Goal: Task Accomplishment & Management: Manage account settings

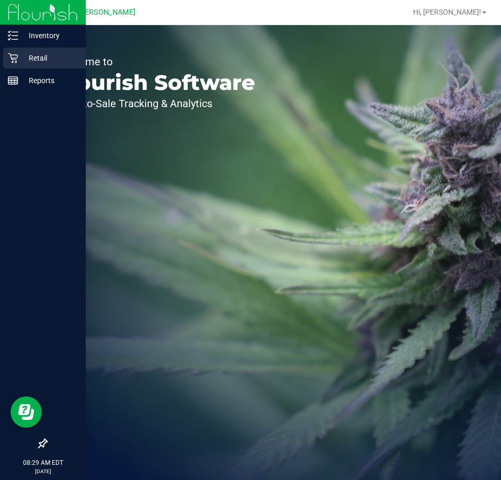
click at [9, 50] on div "Retail" at bounding box center [44, 58] width 83 height 21
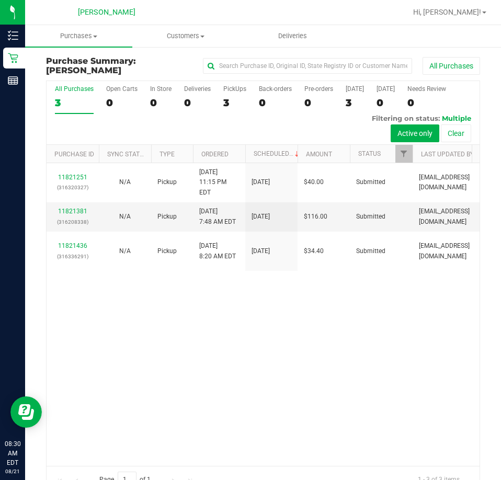
click at [206, 319] on div "11821251 (316320327) N/A Pickup [DATE] 11:15 PM EDT 8/21/2025 $40.00 Submitted …" at bounding box center [263, 314] width 433 height 302
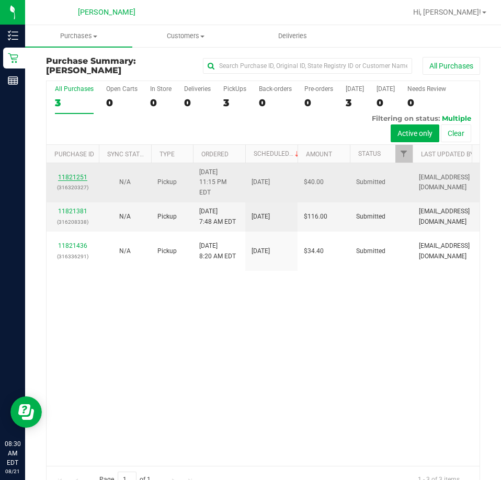
click at [69, 175] on link "11821251" at bounding box center [72, 177] width 29 height 7
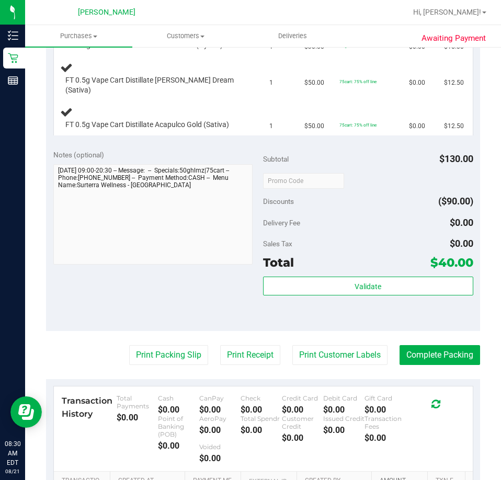
scroll to position [418, 0]
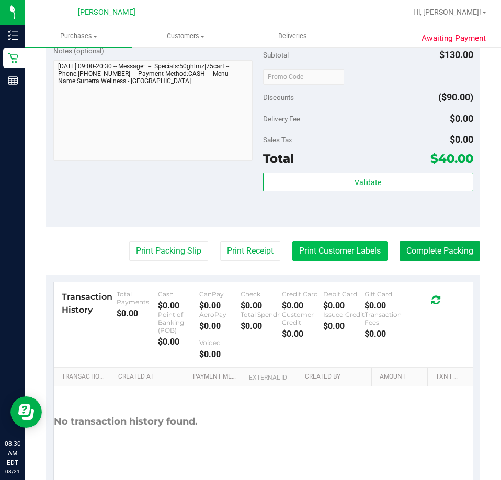
click at [362, 248] on button "Print Customer Labels" at bounding box center [339, 251] width 95 height 20
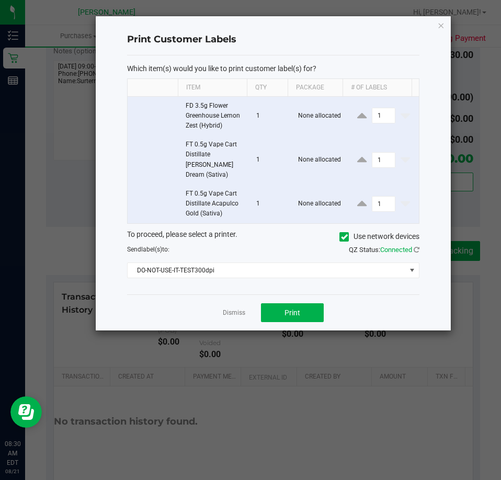
click at [230, 270] on div "Which item(s) would you like to print customer label(s) for? Item Qty Package #…" at bounding box center [273, 174] width 292 height 239
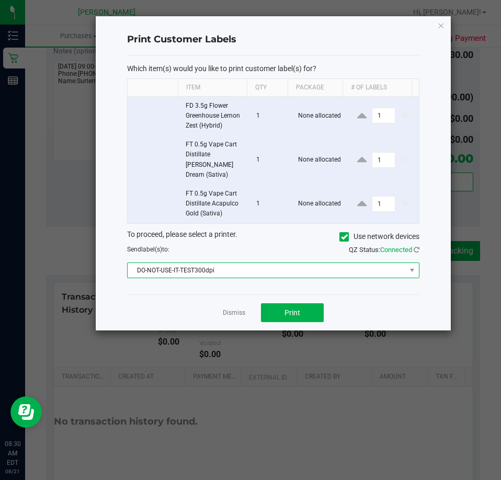
click at [221, 263] on span "DO-NOT-USE-IT-TEST300dpi" at bounding box center [267, 270] width 278 height 15
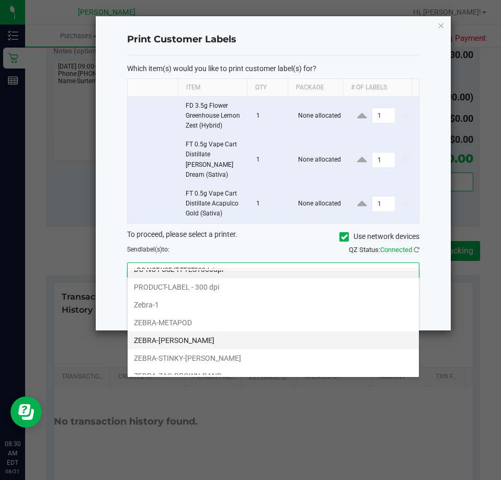
scroll to position [20, 0]
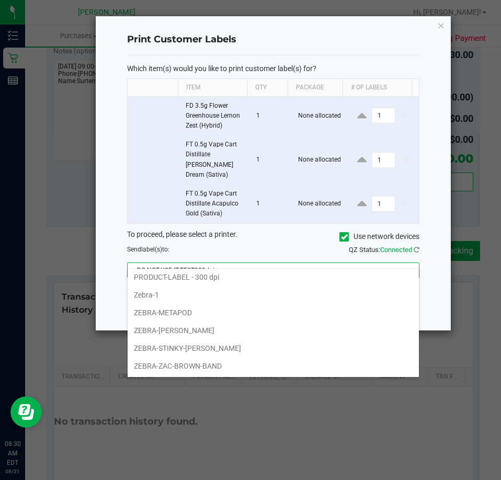
click at [186, 352] on li "ZEBRA-STINKY-[PERSON_NAME]" at bounding box center [273, 348] width 291 height 18
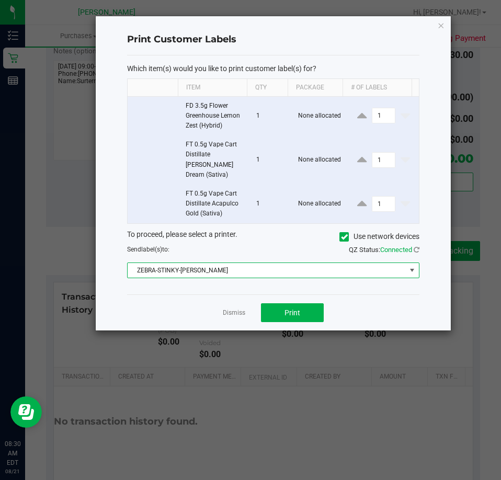
click at [231, 311] on div "Dismiss Print" at bounding box center [273, 313] width 292 height 36
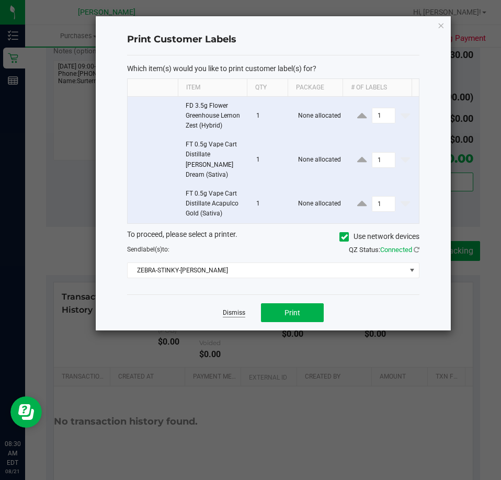
click at [231, 309] on link "Dismiss" at bounding box center [234, 313] width 22 height 9
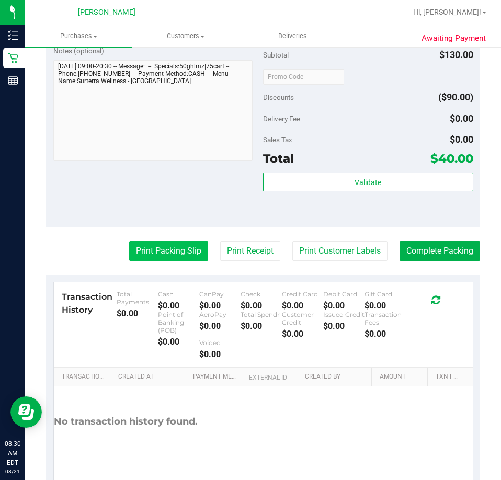
click at [161, 241] on button "Print Packing Slip" at bounding box center [168, 251] width 79 height 20
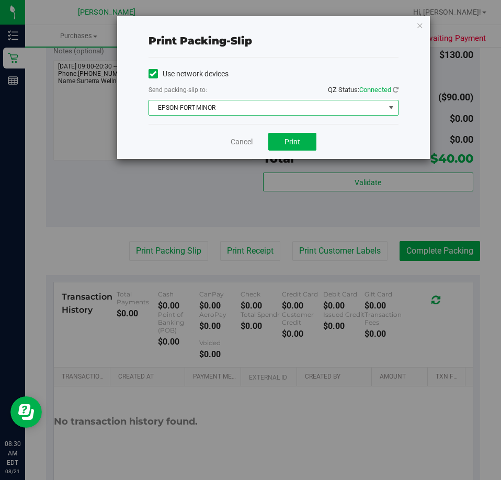
click at [205, 109] on span "EPSON-FORT-MINOR" at bounding box center [267, 107] width 236 height 15
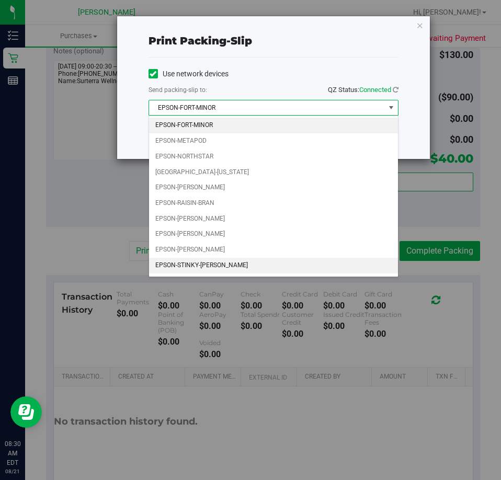
click at [213, 268] on li "EPSON-STINKY-[PERSON_NAME]" at bounding box center [273, 266] width 249 height 16
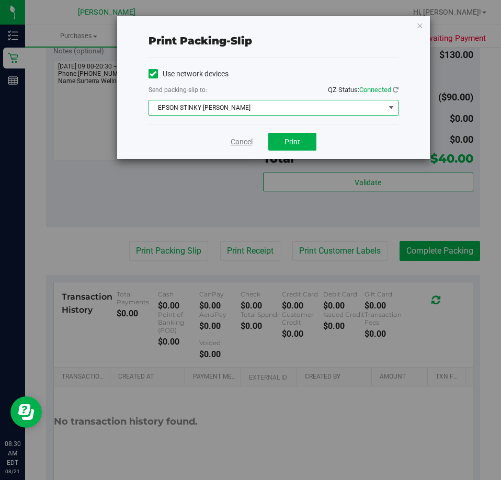
click at [239, 144] on link "Cancel" at bounding box center [242, 142] width 22 height 11
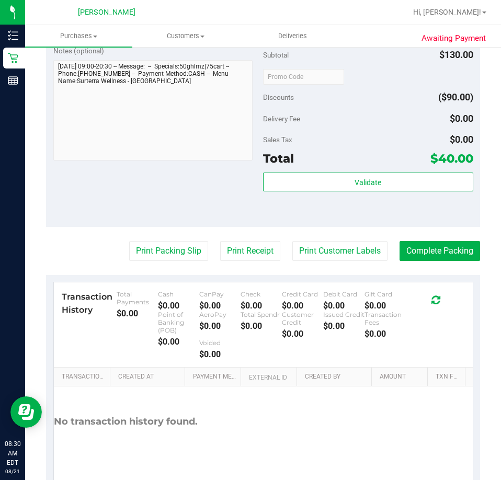
drag, startPoint x: 214, startPoint y: 202, endPoint x: 219, endPoint y: 182, distance: 21.6
click at [213, 194] on div "Notes (optional) Subtotal $130.00 Discounts ($90.00) Delivery Fee $0.00 Sales T…" at bounding box center [263, 133] width 434 height 188
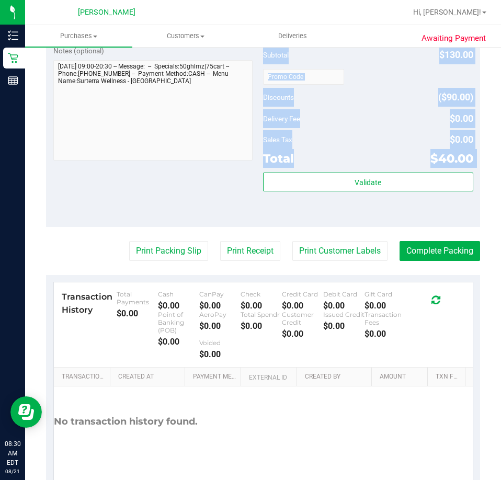
scroll to position [105, 0]
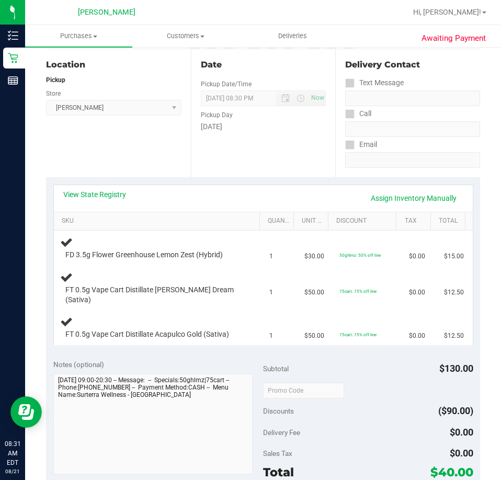
click at [200, 183] on div "View State Registry Assign Inventory Manually SKU Quantity Unit Price Discount …" at bounding box center [263, 264] width 434 height 175
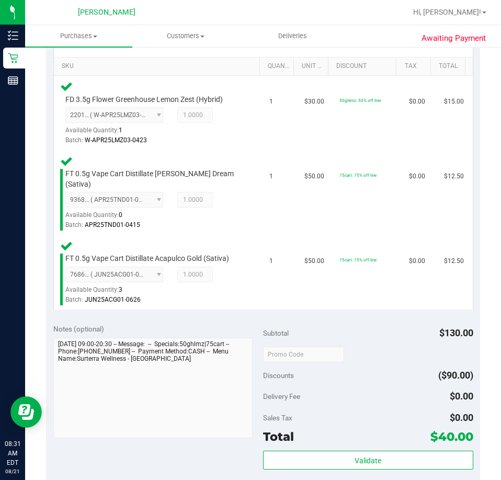
scroll to position [366, 0]
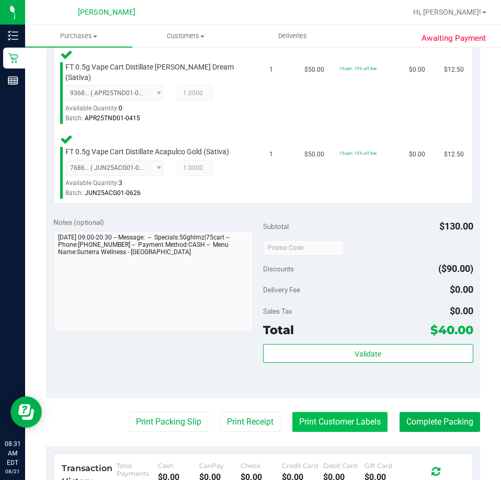
click at [365, 414] on button "Print Customer Labels" at bounding box center [339, 422] width 95 height 20
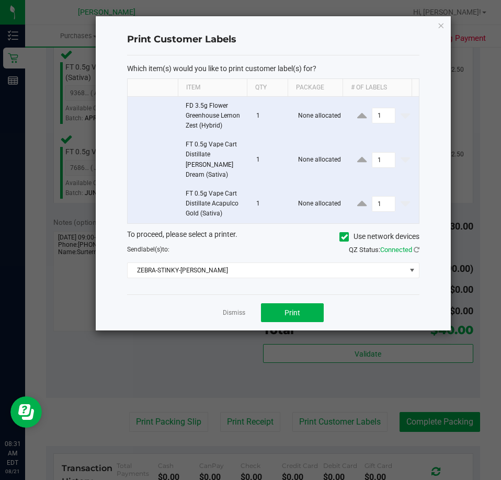
click at [280, 295] on div "Dismiss Print" at bounding box center [273, 313] width 292 height 36
click at [284, 303] on button "Print" at bounding box center [292, 312] width 63 height 19
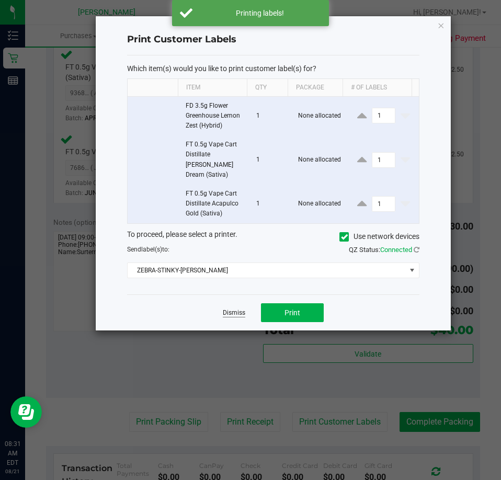
click at [234, 309] on link "Dismiss" at bounding box center [234, 313] width 22 height 9
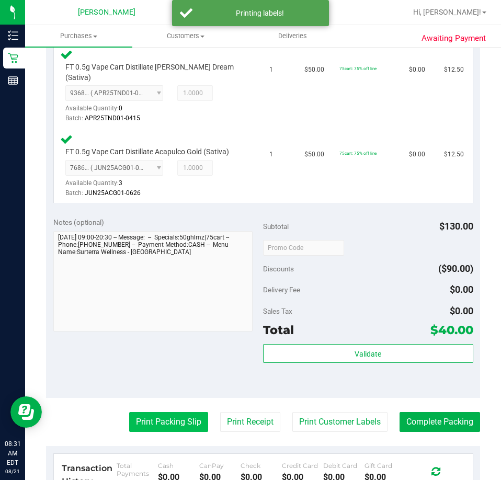
click at [180, 421] on button "Print Packing Slip" at bounding box center [168, 422] width 79 height 20
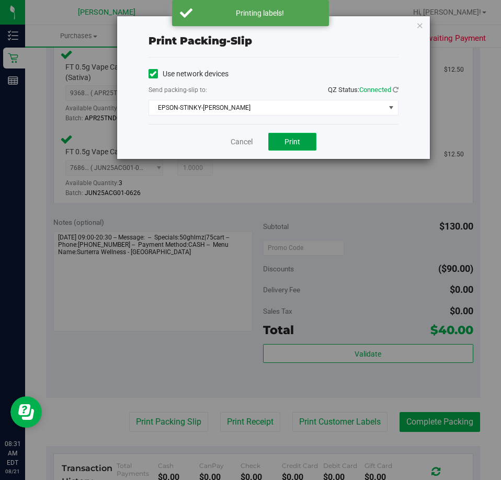
click at [297, 146] on button "Print" at bounding box center [292, 142] width 48 height 18
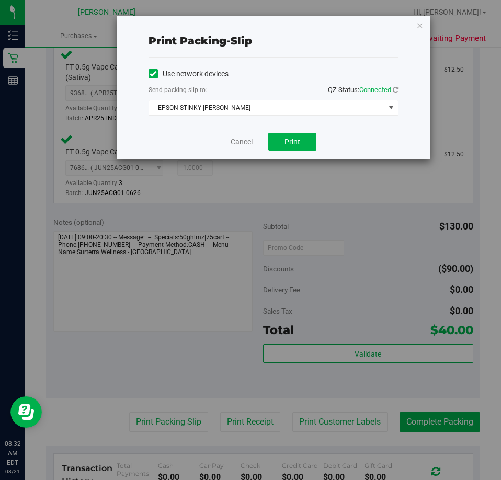
click at [246, 135] on div "Cancel Print" at bounding box center [274, 141] width 250 height 35
click at [229, 138] on div "Cancel Print" at bounding box center [274, 141] width 250 height 35
drag, startPoint x: 235, startPoint y: 143, endPoint x: 259, endPoint y: 223, distance: 83.4
click at [235, 143] on link "Cancel" at bounding box center [242, 142] width 22 height 11
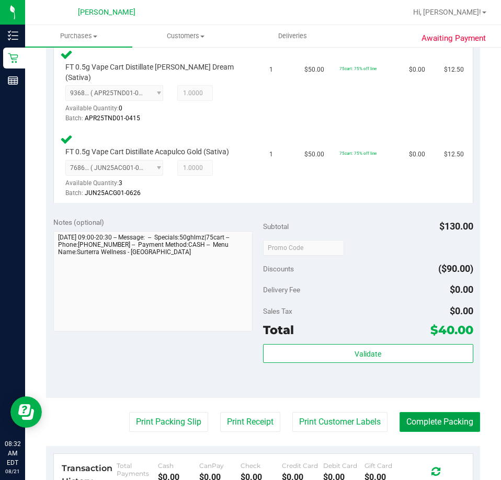
click at [414, 416] on button "Complete Packing" at bounding box center [440, 422] width 81 height 20
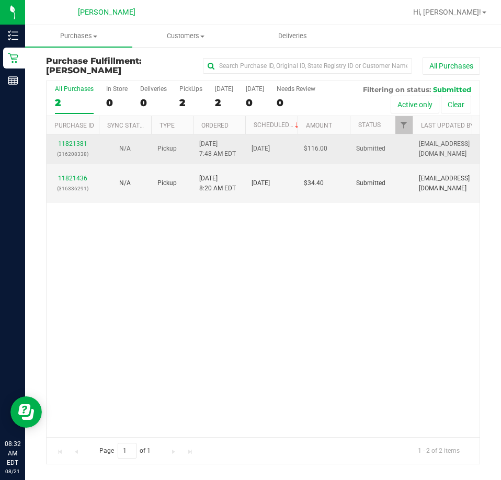
click at [77, 148] on div "11821381 (316208338)" at bounding box center [73, 149] width 40 height 20
click at [73, 146] on link "11821381" at bounding box center [72, 143] width 29 height 7
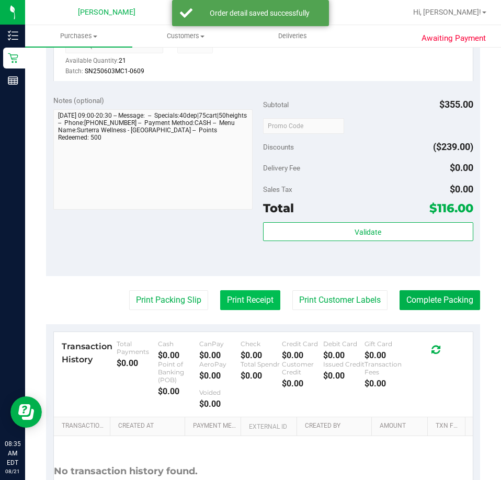
scroll to position [567, 0]
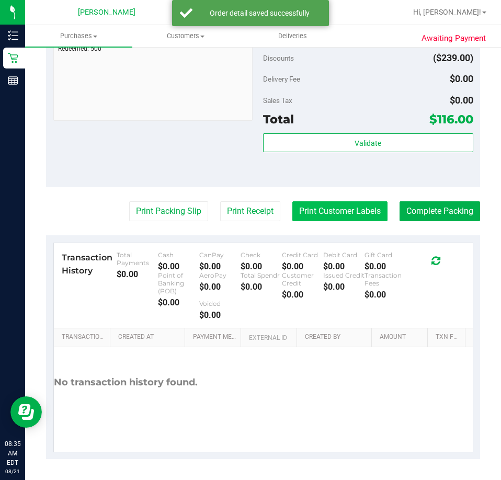
click at [345, 218] on button "Print Customer Labels" at bounding box center [339, 211] width 95 height 20
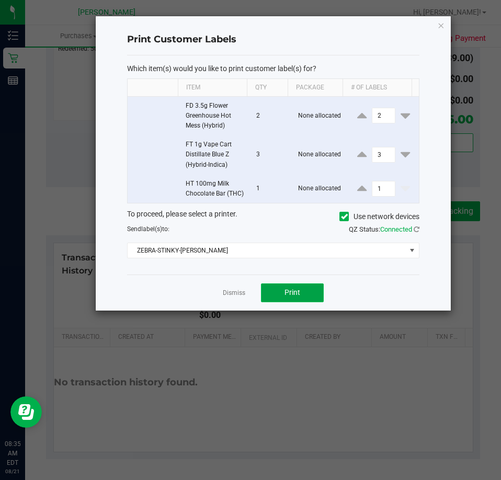
click at [303, 302] on button "Print" at bounding box center [292, 293] width 63 height 19
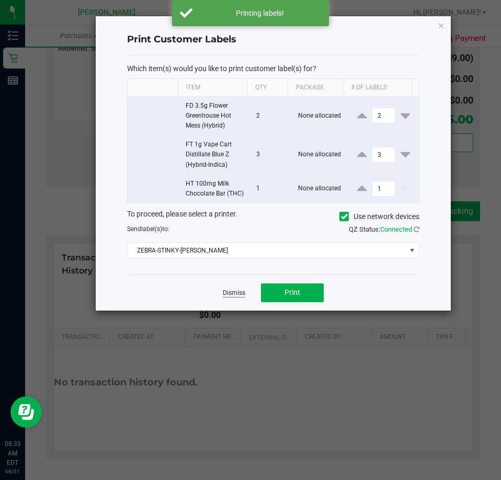
click at [237, 298] on link "Dismiss" at bounding box center [234, 293] width 22 height 9
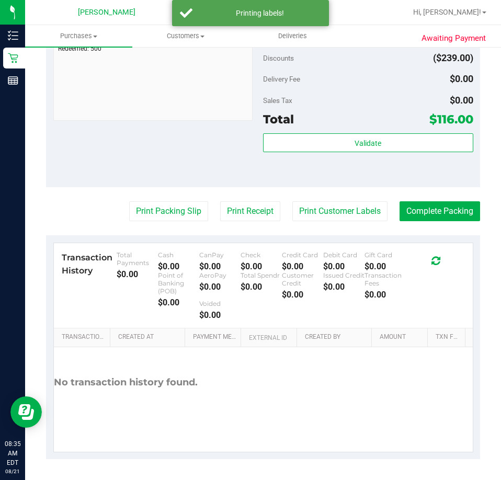
click at [153, 219] on button "Print Packing Slip" at bounding box center [168, 211] width 79 height 20
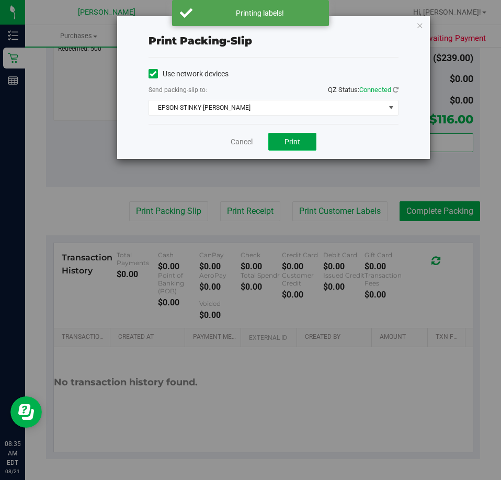
drag, startPoint x: 280, startPoint y: 142, endPoint x: 277, endPoint y: 148, distance: 6.4
click at [280, 143] on button "Print" at bounding box center [292, 142] width 48 height 18
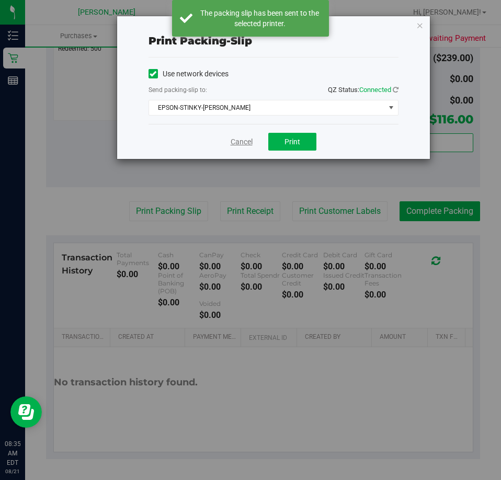
click at [240, 142] on link "Cancel" at bounding box center [242, 142] width 22 height 11
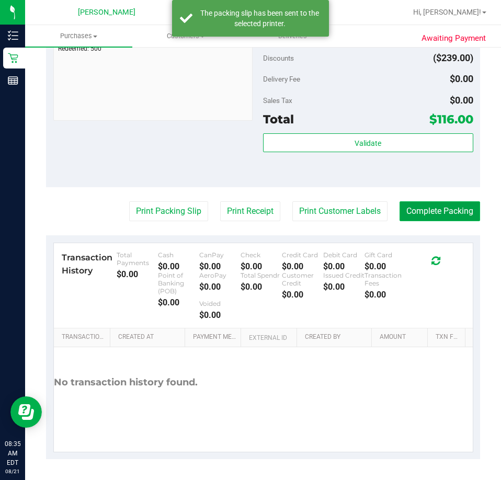
click at [437, 219] on button "Complete Packing" at bounding box center [440, 211] width 81 height 20
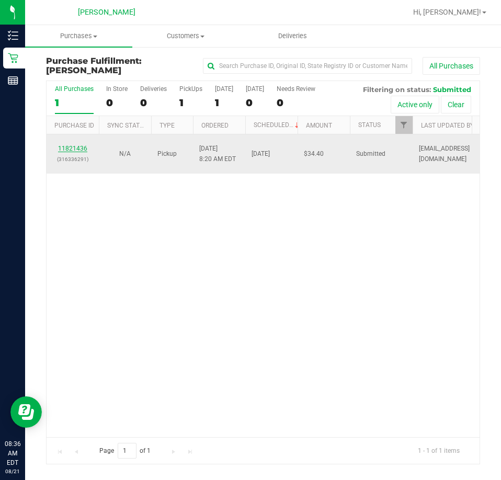
click at [81, 148] on link "11821436" at bounding box center [72, 148] width 29 height 7
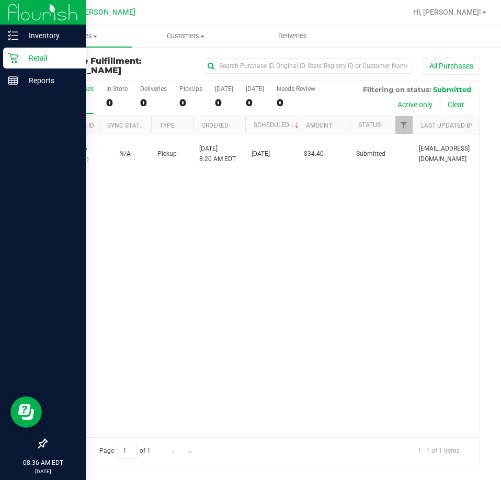
click at [23, 60] on p "Retail" at bounding box center [49, 58] width 63 height 13
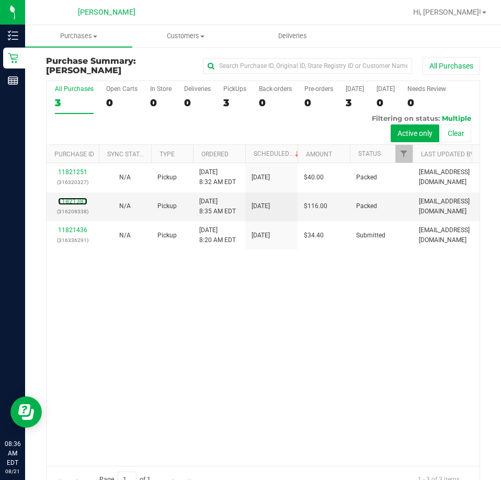
click at [67, 200] on link "11821381" at bounding box center [72, 201] width 29 height 7
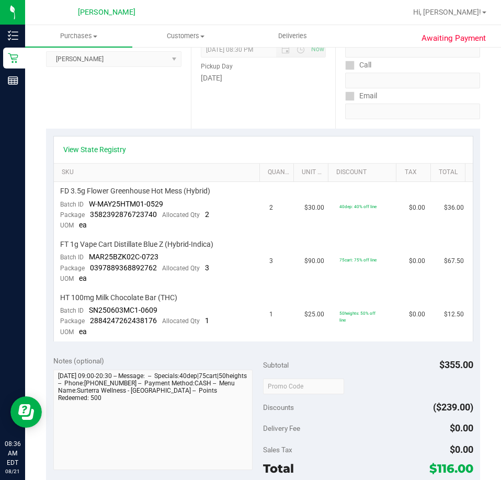
scroll to position [418, 0]
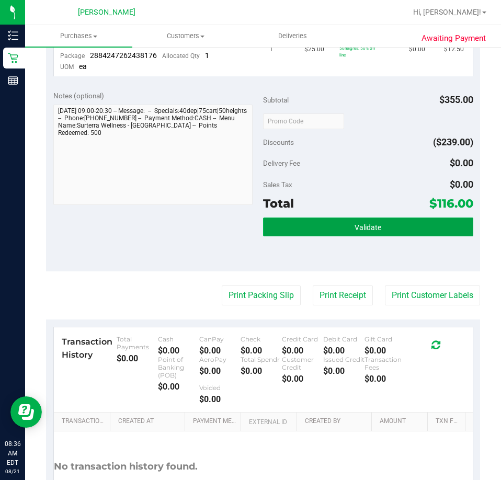
click at [372, 233] on button "Validate" at bounding box center [368, 227] width 210 height 19
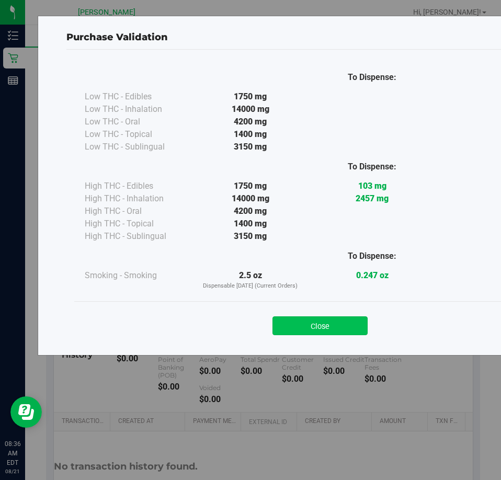
click at [338, 324] on button "Close" at bounding box center [320, 325] width 95 height 19
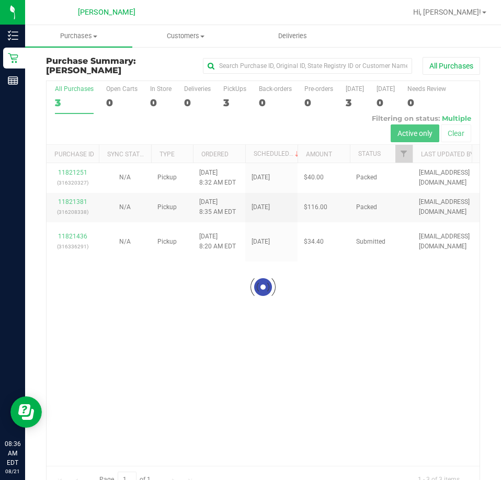
click at [77, 172] on div at bounding box center [263, 287] width 433 height 412
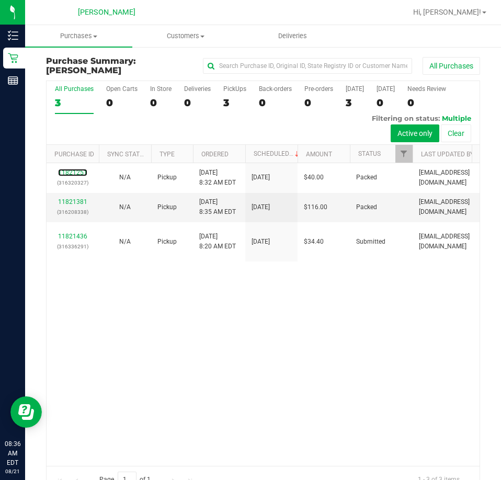
click at [77, 172] on link "11821251" at bounding box center [72, 172] width 29 height 7
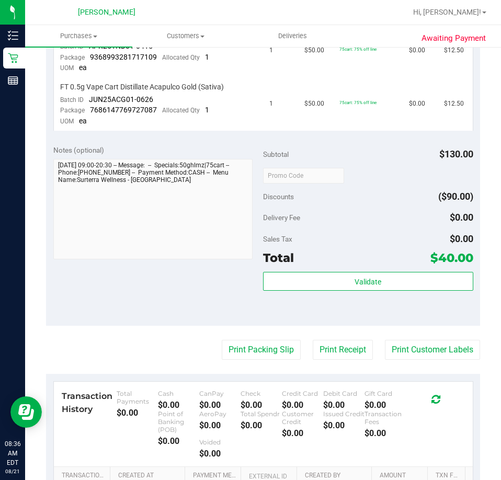
scroll to position [366, 0]
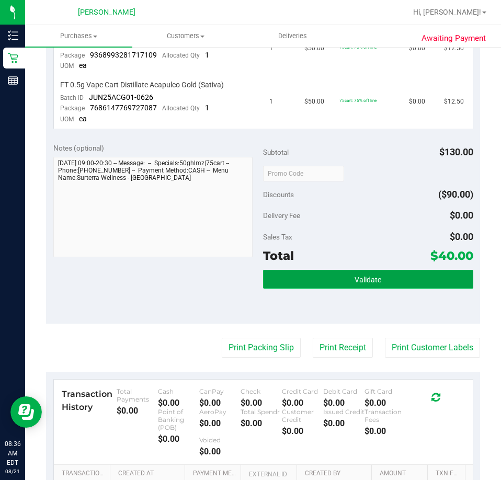
click at [367, 279] on span "Validate" at bounding box center [368, 280] width 27 height 8
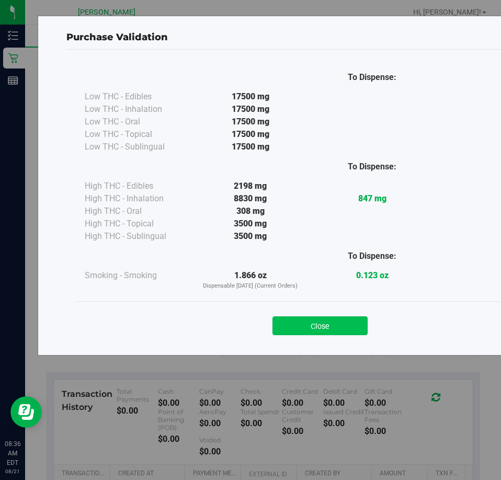
click at [337, 320] on button "Close" at bounding box center [320, 325] width 95 height 19
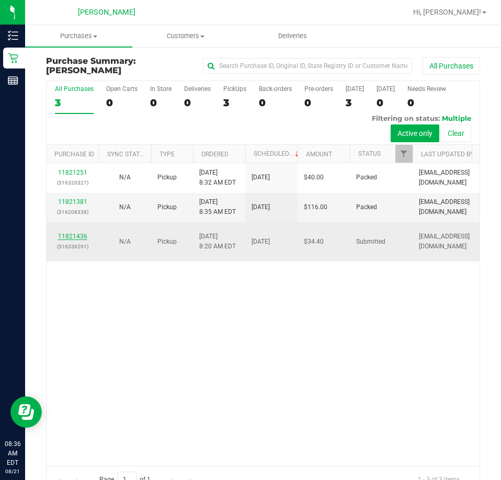
click at [77, 233] on link "11821436" at bounding box center [72, 236] width 29 height 7
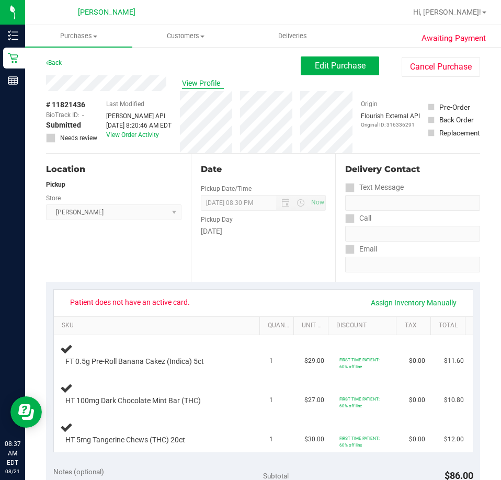
click at [214, 86] on span "View Profile" at bounding box center [203, 83] width 42 height 11
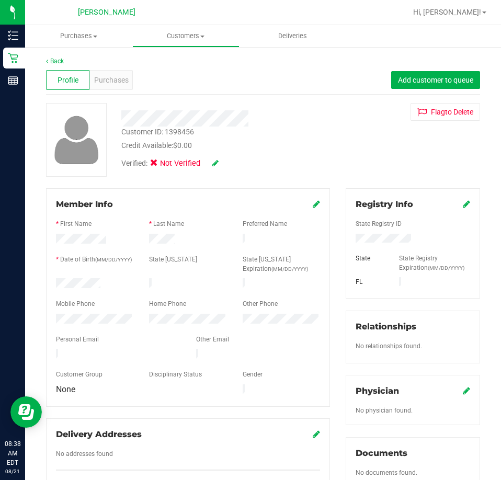
click at [132, 130] on div "Customer ID: 1398456" at bounding box center [157, 132] width 73 height 11
drag, startPoint x: 197, startPoint y: 131, endPoint x: 166, endPoint y: 133, distance: 30.9
click at [166, 133] on div "Customer ID: 1398456 Credit Available: $0.00" at bounding box center [226, 139] width 225 height 25
copy div "1398456"
click at [44, 202] on div "Member Info * First Name * Last Name Preferred Name * Date of Birth (MM/DD/YYYY…" at bounding box center [188, 345] width 300 height 314
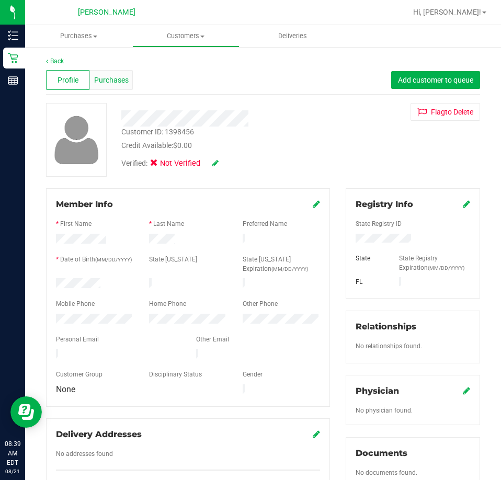
click at [109, 83] on span "Purchases" at bounding box center [111, 80] width 35 height 11
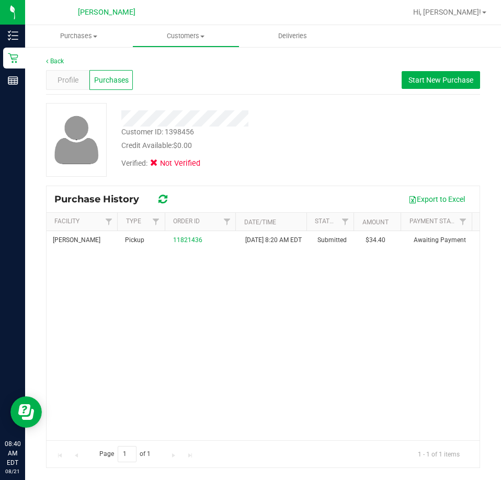
click at [125, 307] on div "[PERSON_NAME] Pickup 11821436 [DATE] 8:20 AM EDT Submitted $34.40 Awaiting Paym…" at bounding box center [263, 335] width 433 height 209
click at [137, 326] on div "[PERSON_NAME] Pickup 11821436 [DATE] 8:20 AM EDT Submitted $34.40 Awaiting Paym…" at bounding box center [263, 335] width 433 height 209
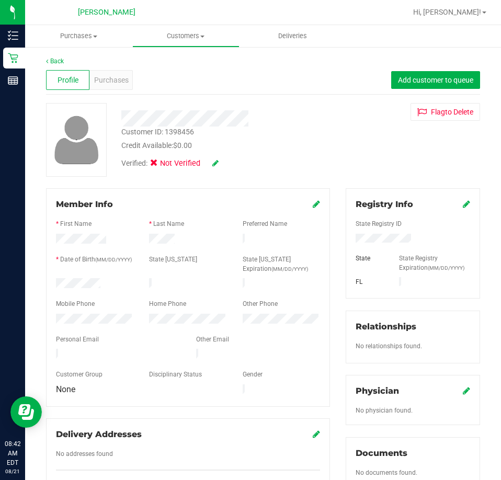
drag, startPoint x: 321, startPoint y: 156, endPoint x: 209, endPoint y: 128, distance: 115.3
click at [319, 156] on div "Verified: Not Verified" at bounding box center [226, 162] width 225 height 23
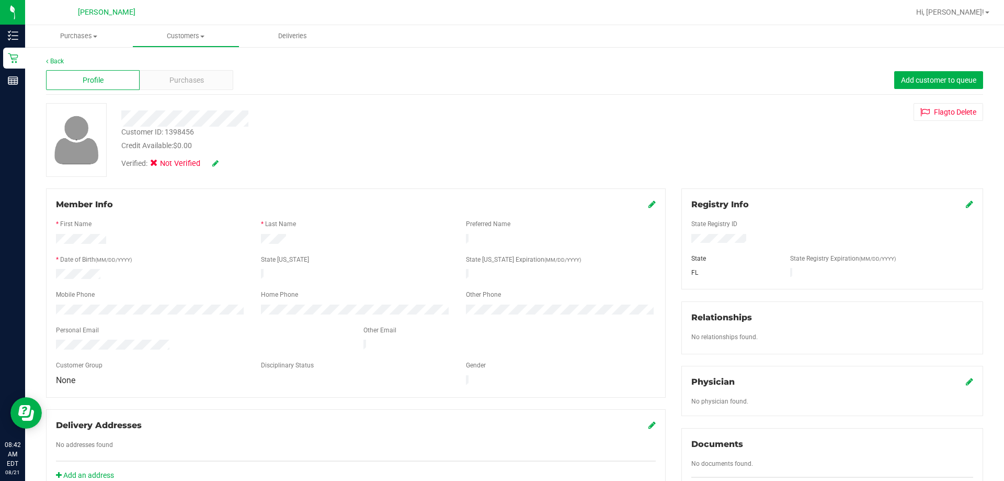
drag, startPoint x: 320, startPoint y: 127, endPoint x: 301, endPoint y: 143, distance: 25.2
click at [318, 129] on div "Customer ID: 1398456 Credit Available: $0.00" at bounding box center [352, 139] width 477 height 25
drag, startPoint x: 445, startPoint y: 161, endPoint x: 348, endPoint y: 161, distance: 96.2
click at [418, 161] on div "Verified: Not Verified" at bounding box center [352, 162] width 477 height 23
click at [501, 201] on div "Registry Info" at bounding box center [833, 204] width 282 height 13
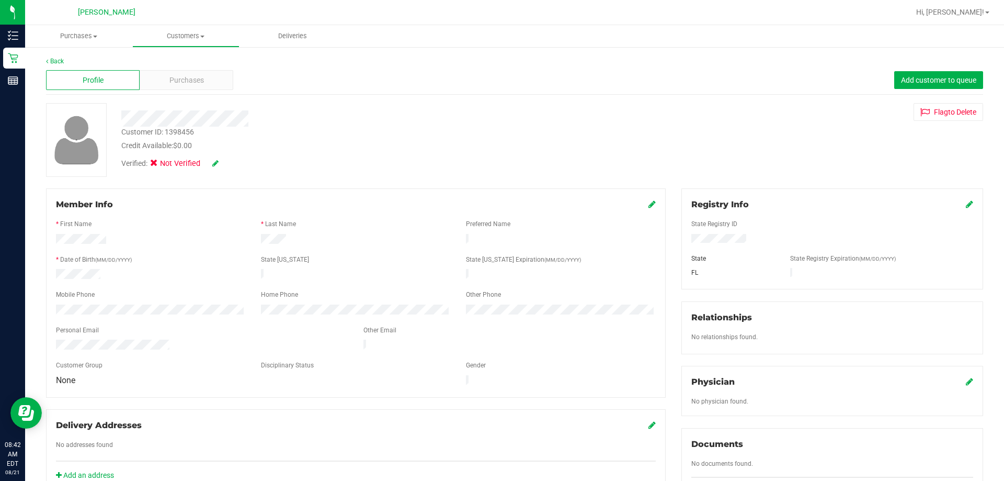
click at [501, 202] on div "Registry Info" at bounding box center [833, 204] width 282 height 13
click at [501, 202] on icon at bounding box center [969, 204] width 7 height 8
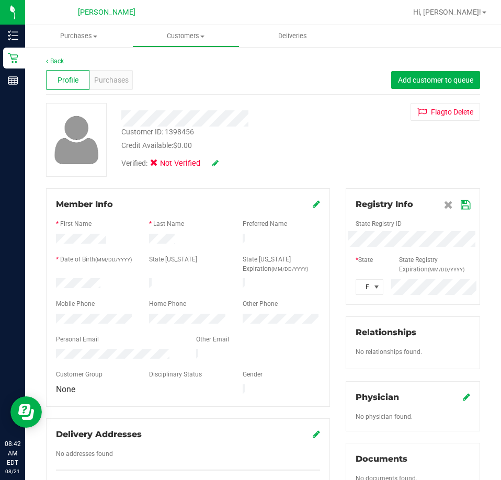
click at [241, 243] on div "Member Info * First Name * Last Name Preferred Name * Date of Birth (MM/DD/YYYY…" at bounding box center [263, 462] width 450 height 549
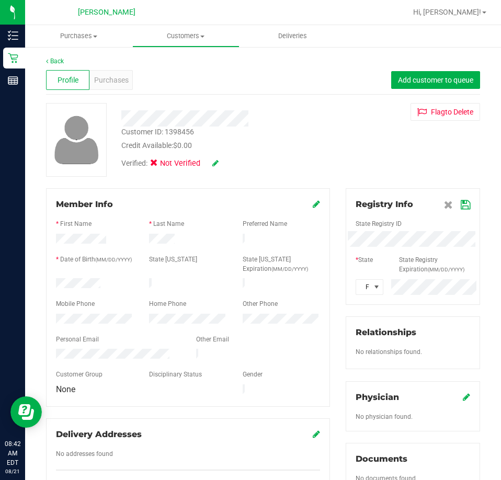
click at [388, 160] on div "Customer ID: 1398456 Credit Available: $0.00 Verified: Not Verified Flag to [GE…" at bounding box center [263, 140] width 450 height 74
click at [382, 269] on div "* State State Registry Expiration (MM/DD/YYYY)" at bounding box center [413, 265] width 130 height 21
click at [461, 206] on icon at bounding box center [465, 205] width 9 height 8
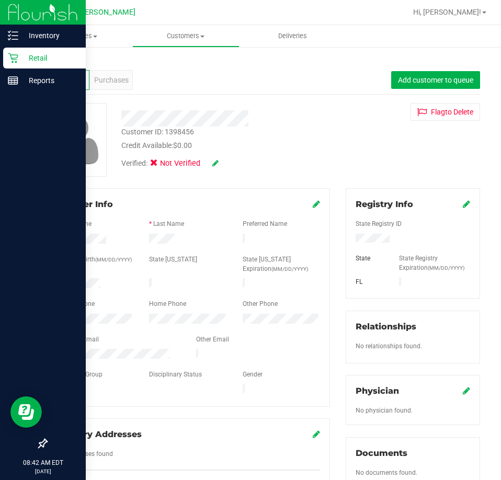
click at [37, 60] on p "Retail" at bounding box center [49, 58] width 63 height 13
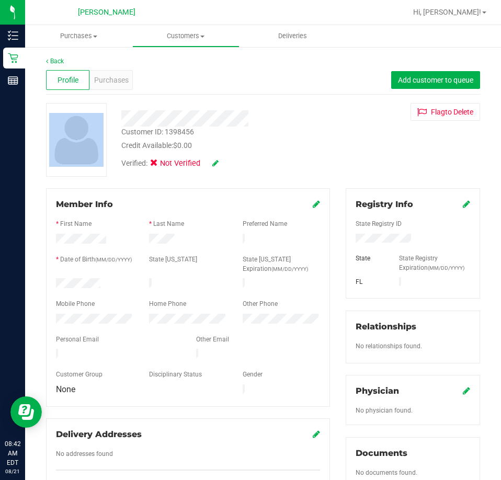
click at [107, 117] on div "Customer ID: 1398456 Credit Available: $0.00 Verified: Not Verified Flag to [GE…" at bounding box center [263, 140] width 450 height 74
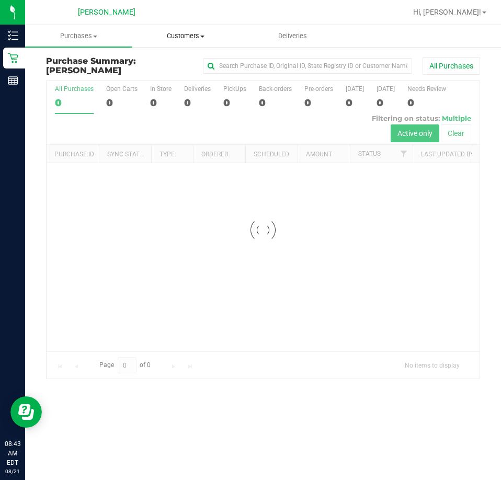
click at [191, 41] on uib-tab-heading "Customers All customers Add a new customer All physicians" at bounding box center [186, 36] width 106 height 21
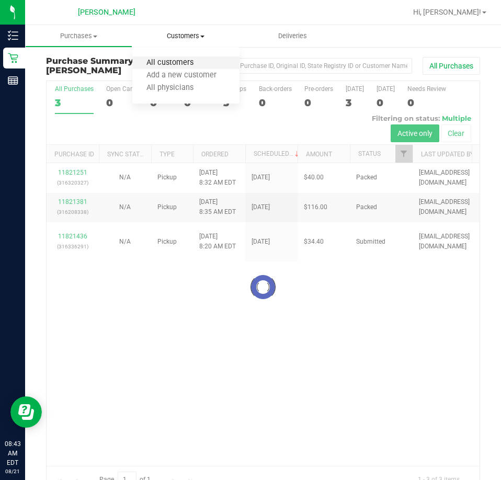
click at [192, 65] on span "All customers" at bounding box center [169, 63] width 75 height 9
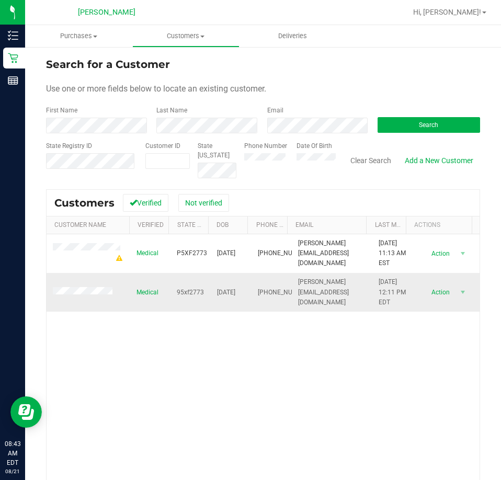
click at [88, 298] on td at bounding box center [89, 292] width 84 height 39
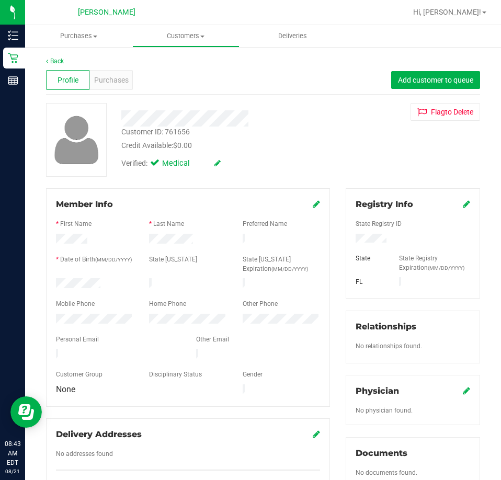
drag, startPoint x: 391, startPoint y: 238, endPoint x: 345, endPoint y: 238, distance: 45.5
click at [348, 238] on div at bounding box center [413, 240] width 130 height 12
click at [462, 211] on div "Registry Info State Registry ID State State Registry Expiration (MM/DD/YYYY) [G…" at bounding box center [413, 243] width 134 height 110
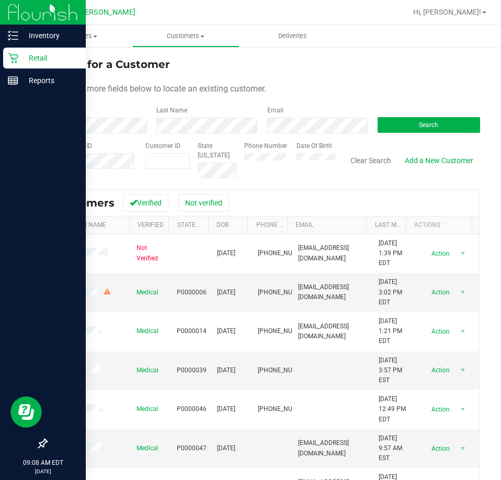
click at [14, 54] on icon at bounding box center [13, 58] width 10 height 10
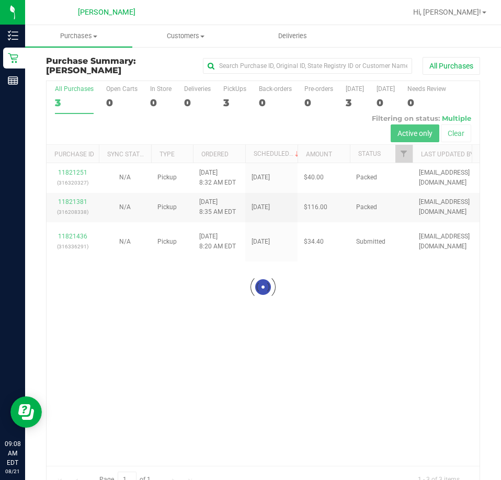
click at [87, 232] on div at bounding box center [263, 287] width 433 height 412
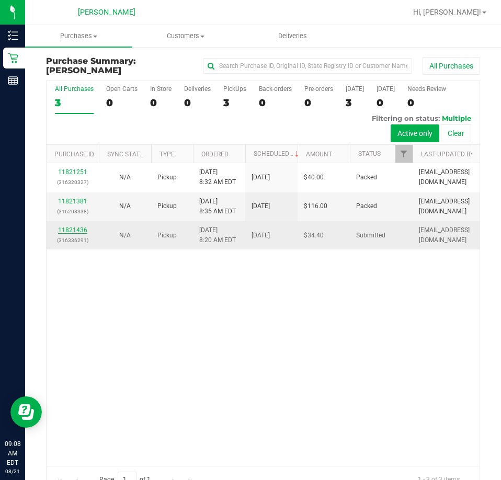
click at [83, 232] on link "11821436" at bounding box center [72, 229] width 29 height 7
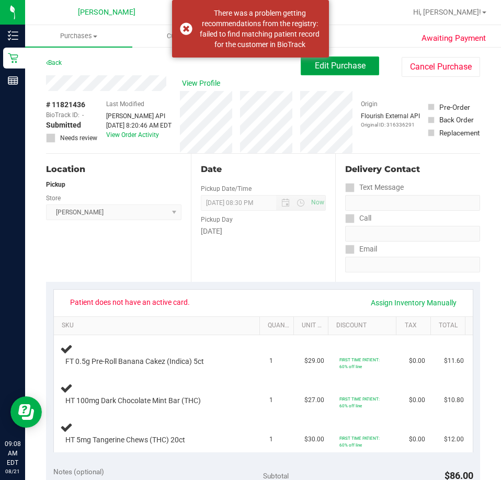
click at [341, 74] on button "Edit Purchase" at bounding box center [340, 65] width 78 height 19
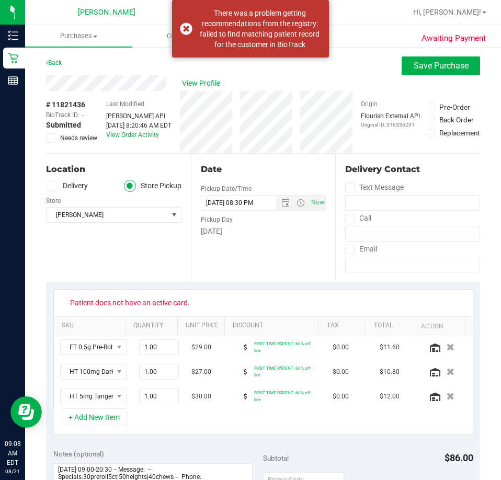
click at [51, 138] on icon at bounding box center [51, 138] width 7 height 0
click at [0, 0] on input "Needs review" at bounding box center [0, 0] width 0 height 0
click at [424, 77] on div "View Profile" at bounding box center [263, 83] width 434 height 16
click at [424, 73] on button "Save Purchase" at bounding box center [441, 65] width 78 height 19
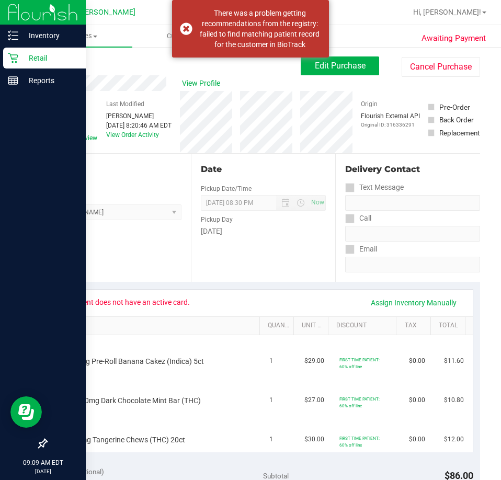
click at [18, 61] on icon at bounding box center [13, 58] width 10 height 10
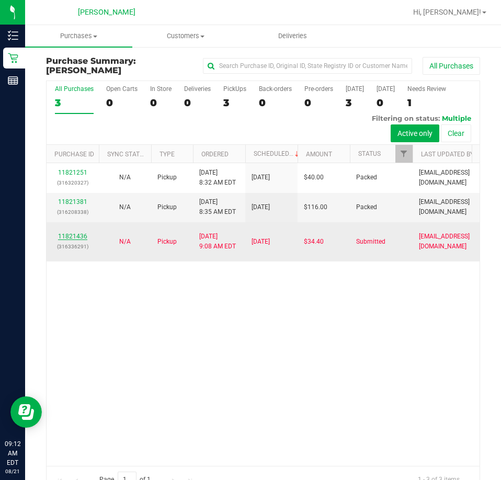
click at [71, 233] on link "11821436" at bounding box center [72, 236] width 29 height 7
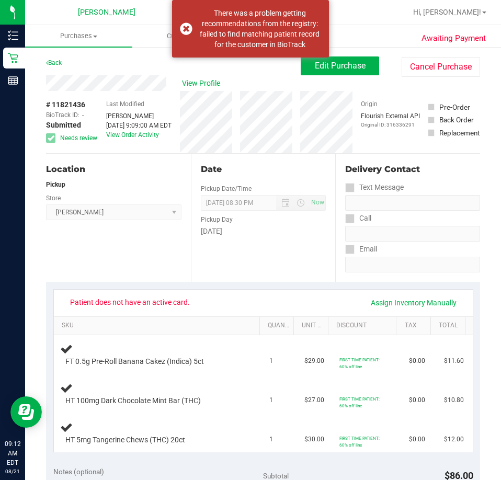
drag, startPoint x: 167, startPoint y: 87, endPoint x: 38, endPoint y: 89, distance: 129.7
click at [185, 253] on div "Location Pickup Store [PERSON_NAME] Select Store [PERSON_NAME][GEOGRAPHIC_DATA]…" at bounding box center [118, 218] width 145 height 128
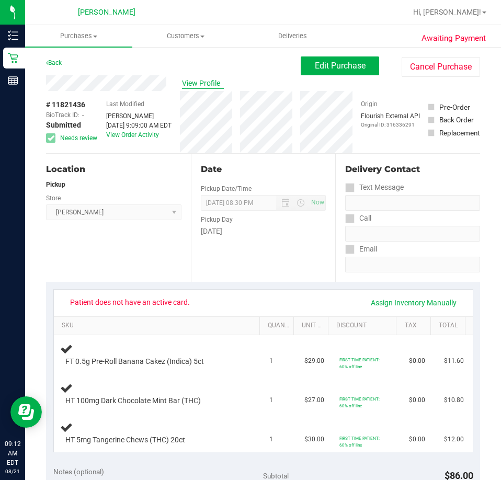
click at [202, 87] on span "View Profile" at bounding box center [203, 83] width 42 height 11
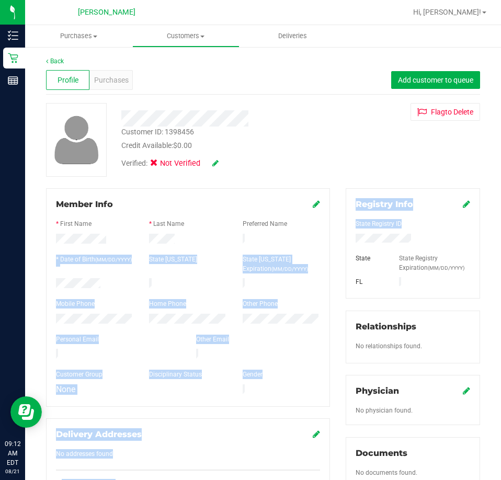
drag, startPoint x: 408, startPoint y: 233, endPoint x: 324, endPoint y: 245, distance: 85.0
click at [324, 245] on div "Member Info * First Name * Last Name Preferred Name * Date of Birth (MM/DD/YYYY…" at bounding box center [263, 459] width 450 height 543
click at [407, 236] on div at bounding box center [413, 240] width 130 height 12
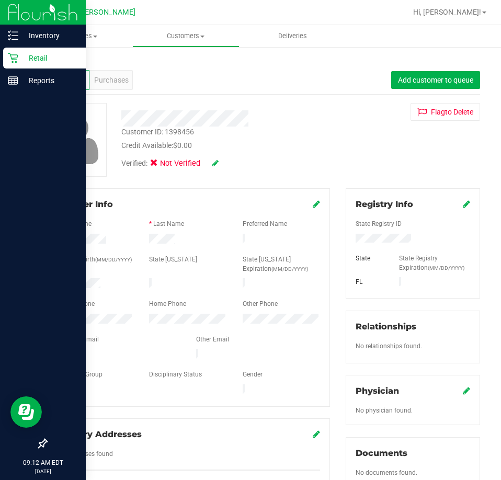
click at [31, 58] on p "Retail" at bounding box center [49, 58] width 63 height 13
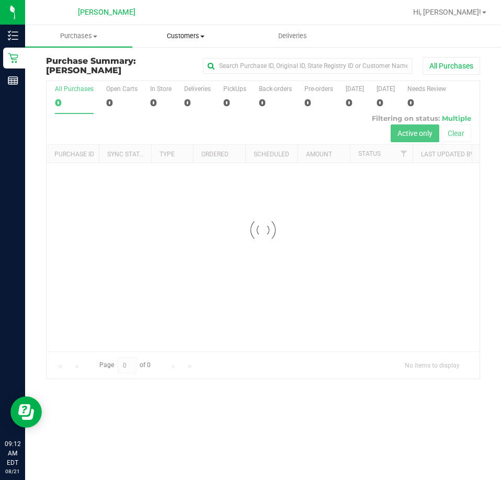
click at [185, 37] on span "Customers" at bounding box center [186, 35] width 106 height 9
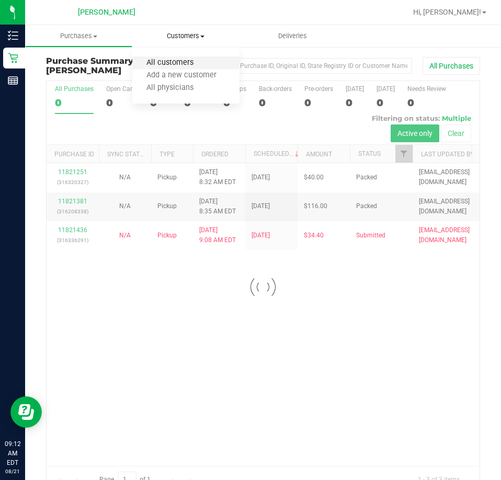
click at [185, 60] on span "All customers" at bounding box center [169, 63] width 75 height 9
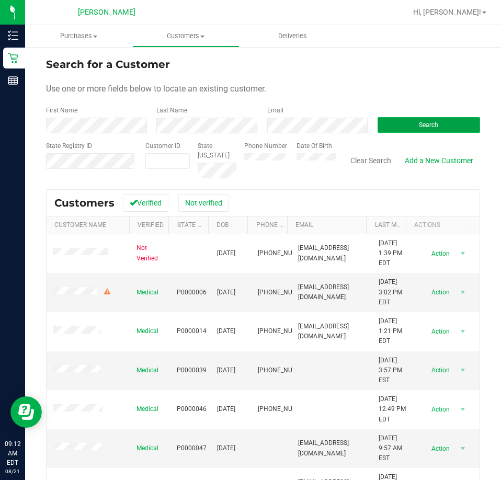
click at [419, 127] on span "Search" at bounding box center [428, 124] width 19 height 7
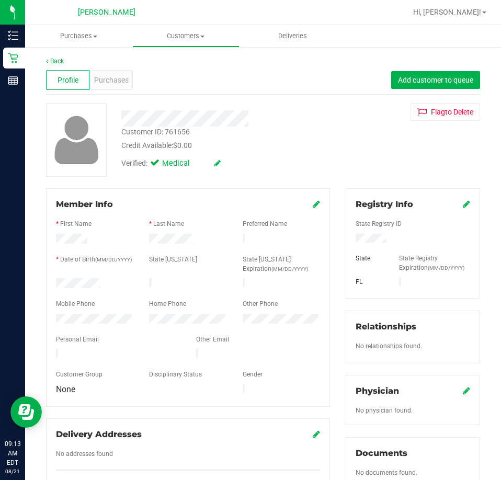
click at [348, 238] on div at bounding box center [413, 240] width 130 height 12
click at [349, 238] on div at bounding box center [413, 240] width 130 height 12
click at [358, 247] on div at bounding box center [413, 249] width 115 height 8
click at [463, 207] on icon at bounding box center [466, 204] width 7 height 8
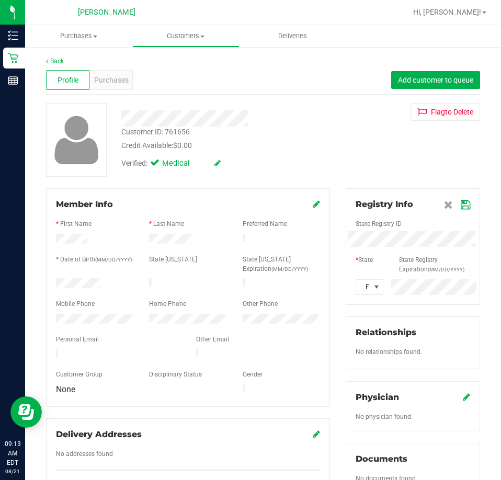
click at [481, 254] on div "Back Profile Purchases Add customer to queue Customer ID: 761656 Credit Availab…" at bounding box center [263, 408] width 476 height 725
click at [454, 211] on div at bounding box center [413, 215] width 115 height 8
click at [461, 208] on icon at bounding box center [465, 205] width 9 height 8
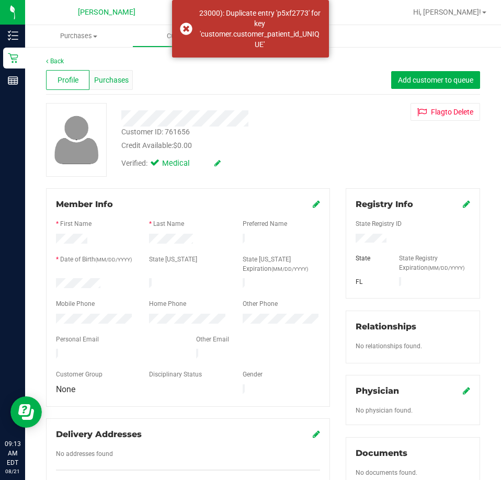
click at [118, 87] on div "Purchases" at bounding box center [110, 80] width 43 height 20
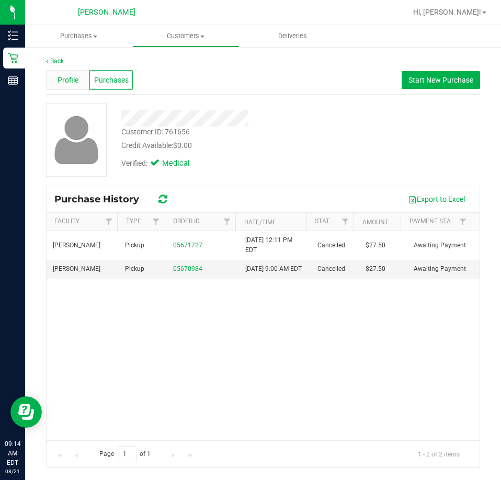
click at [73, 81] on span "Profile" at bounding box center [68, 80] width 21 height 11
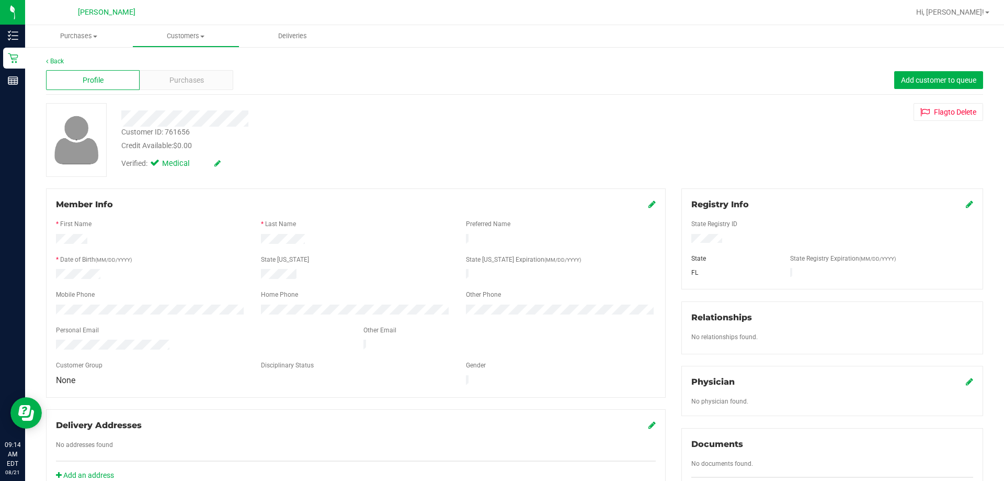
click at [501, 205] on icon at bounding box center [969, 204] width 7 height 8
click at [501, 205] on icon at bounding box center [968, 205] width 9 height 8
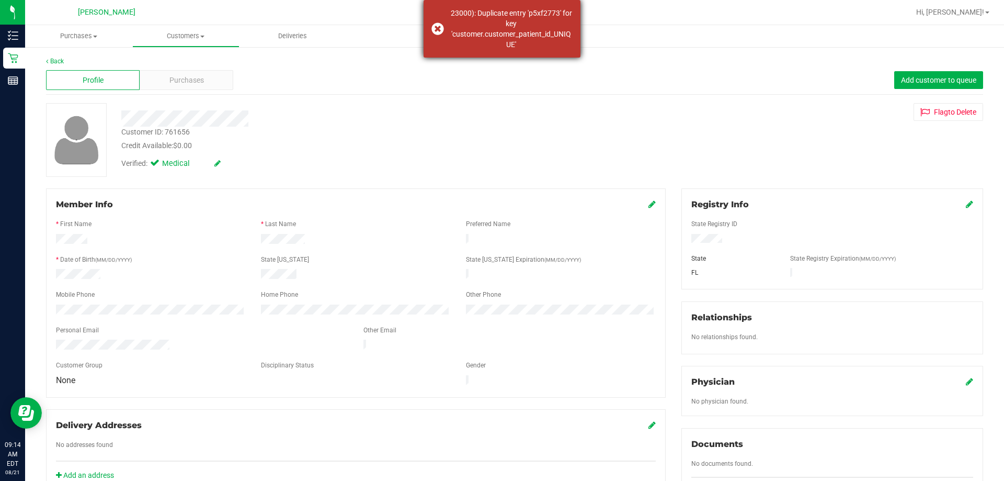
click at [501, 42] on div "23000): Duplicate entry 'p5xf2773' for key 'customer.customer_patient_id_UNIQUE'" at bounding box center [511, 29] width 123 height 42
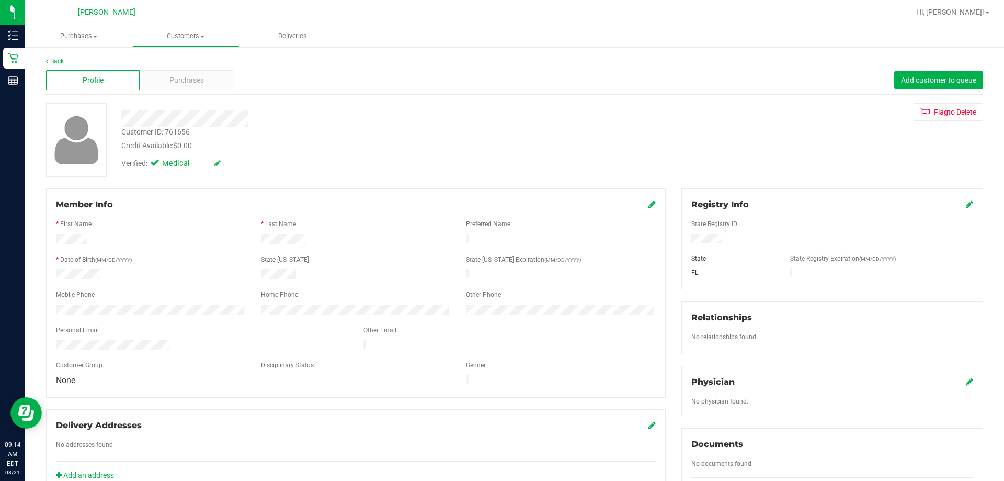
click at [501, 205] on icon at bounding box center [652, 204] width 7 height 8
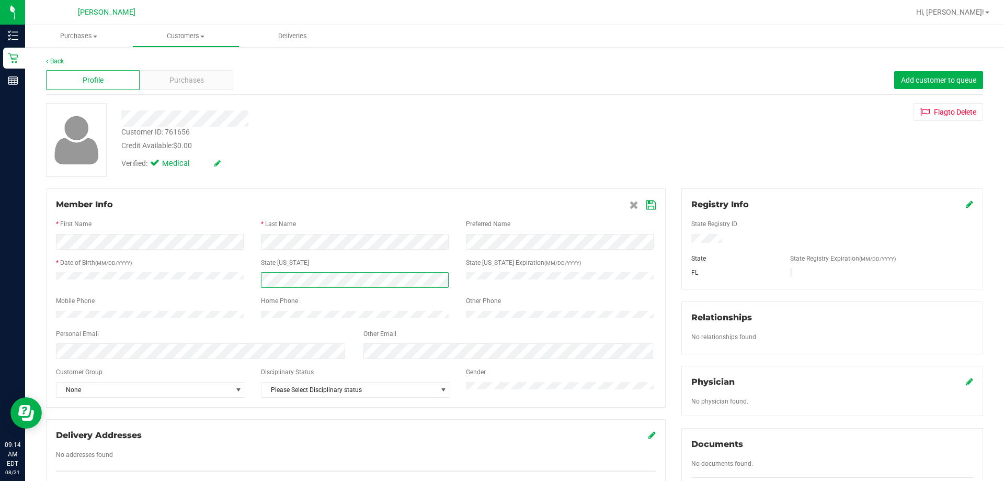
click at [201, 282] on div at bounding box center [356, 280] width 616 height 16
click at [501, 204] on icon at bounding box center [969, 204] width 7 height 8
click at [501, 239] on div "Member Info * First Name * Last Name Preferred Name * Date of Birth (MM/DD/YYYY…" at bounding box center [514, 457] width 953 height 539
click at [501, 204] on icon at bounding box center [968, 205] width 9 height 8
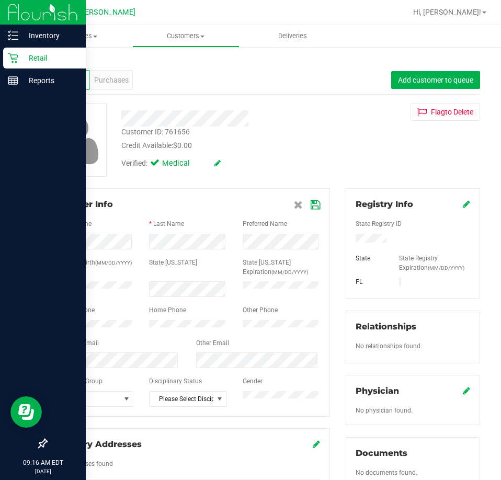
click at [26, 60] on p "Retail" at bounding box center [49, 58] width 63 height 13
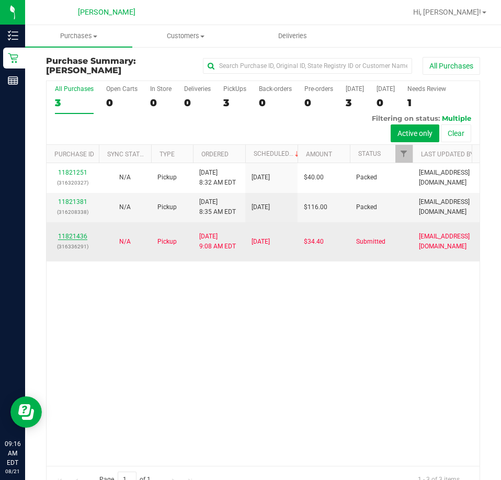
click at [70, 234] on link "11821436" at bounding box center [72, 236] width 29 height 7
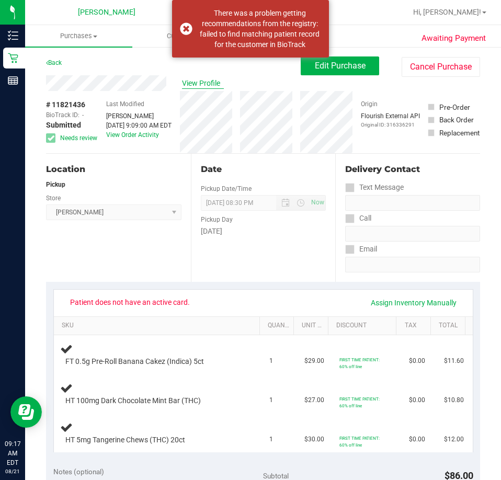
click at [194, 85] on span "View Profile" at bounding box center [203, 83] width 42 height 11
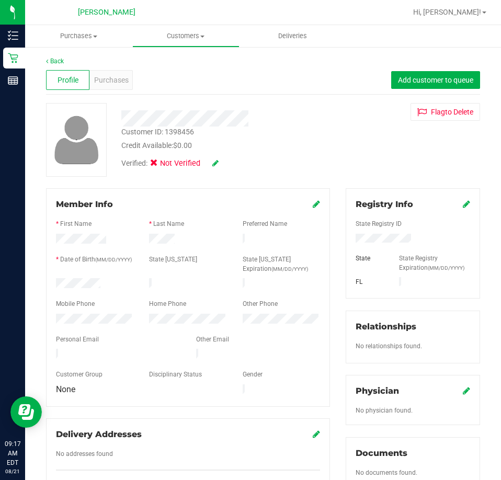
click at [313, 203] on icon at bounding box center [316, 204] width 7 height 8
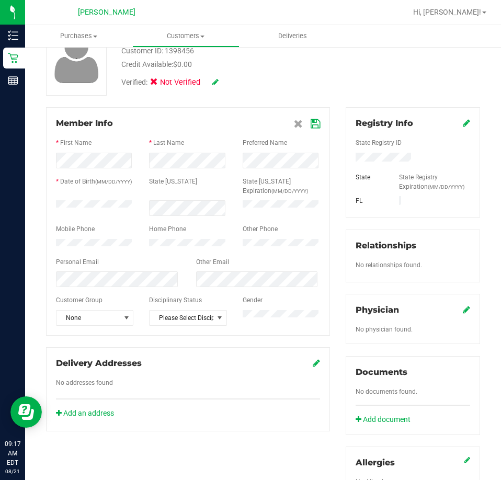
scroll to position [209, 0]
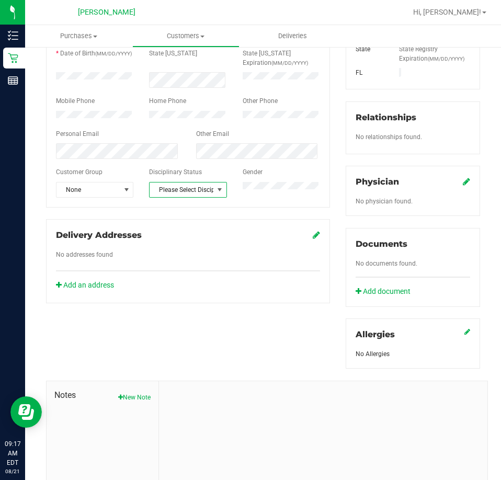
click at [213, 197] on span "select" at bounding box center [219, 190] width 13 height 15
click at [174, 247] on li "Warning - Level 2" at bounding box center [185, 245] width 75 height 16
click at [253, 336] on div "Member Info * First Name * Last Name Preferred Name * Date of Birth (MM/DD/YYYY…" at bounding box center [263, 250] width 450 height 543
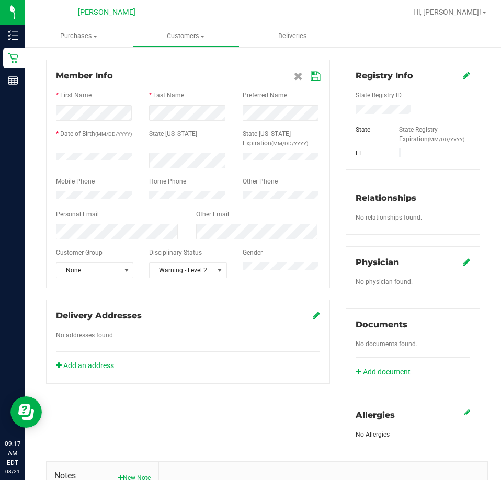
scroll to position [0, 0]
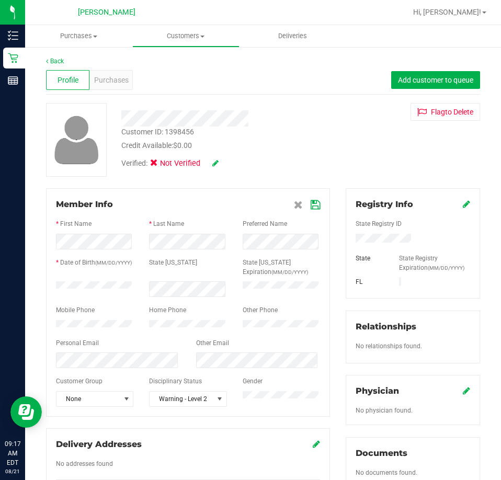
click at [312, 201] on icon at bounding box center [315, 205] width 9 height 8
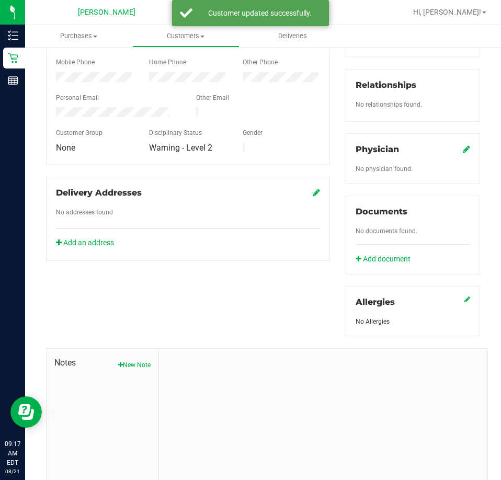
scroll to position [284, 0]
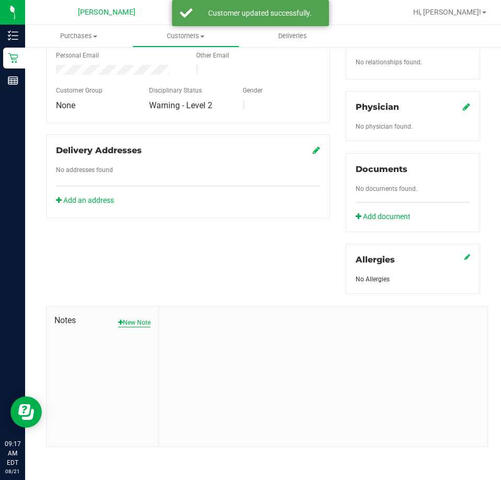
click at [137, 318] on button "New Note" at bounding box center [134, 322] width 32 height 9
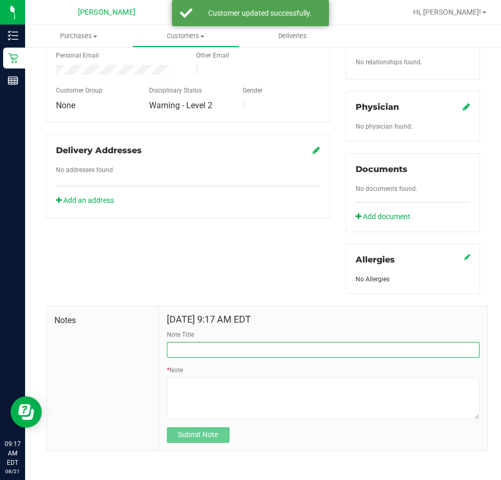
click at [197, 351] on input "Note Title" at bounding box center [323, 350] width 313 height 16
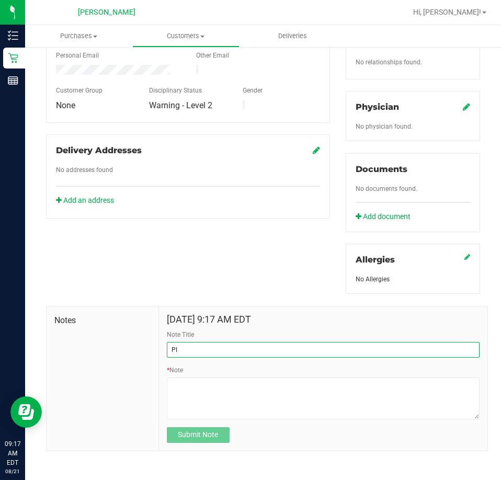
type input "P"
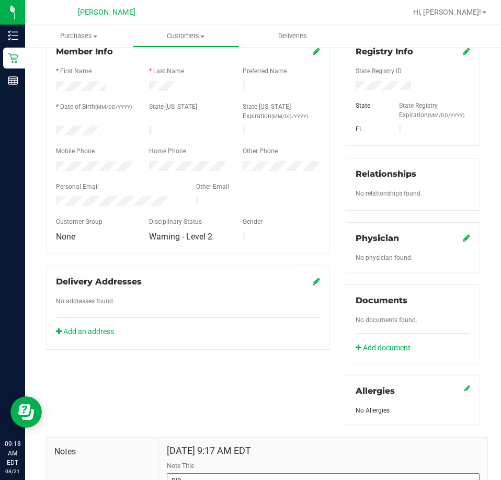
scroll to position [288, 0]
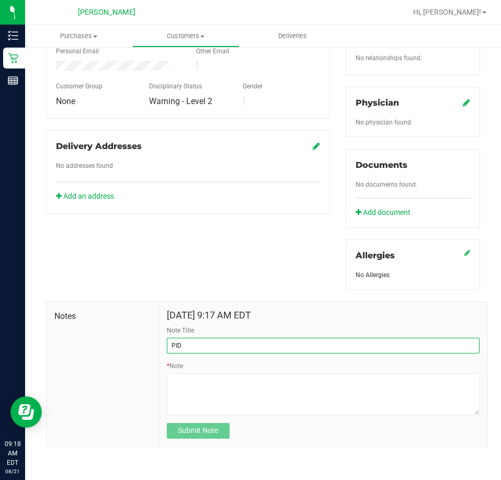
paste input "P5XF2773"
type input "PID P5XF2773"
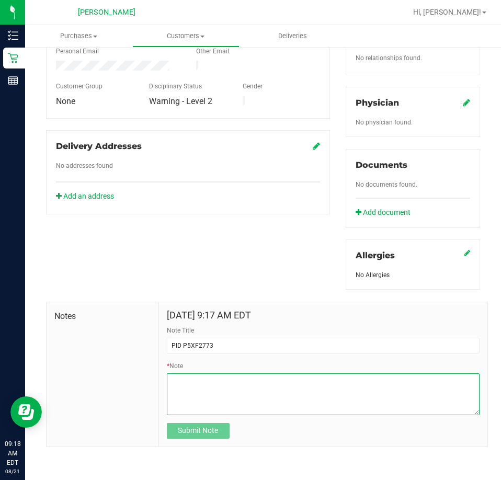
click at [194, 380] on textarea "* Note" at bounding box center [323, 394] width 313 height 42
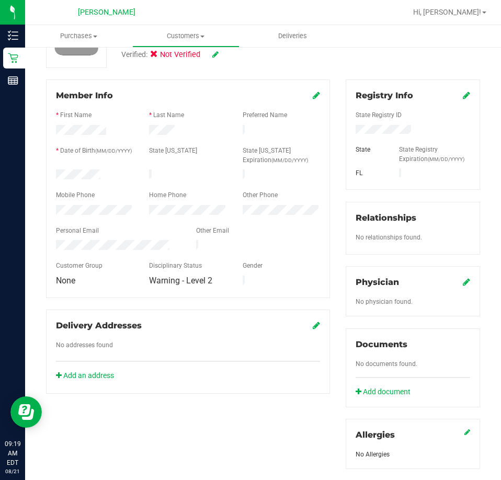
scroll to position [0, 0]
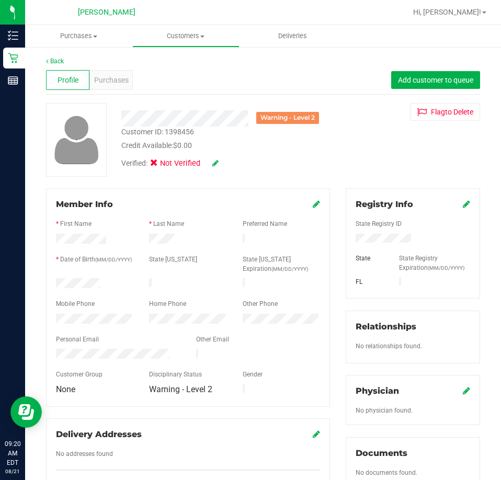
click at [302, 160] on div "Verified: Not Verified" at bounding box center [226, 162] width 225 height 23
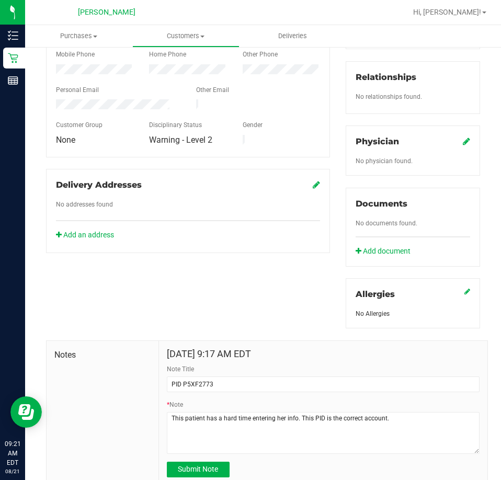
scroll to position [288, 0]
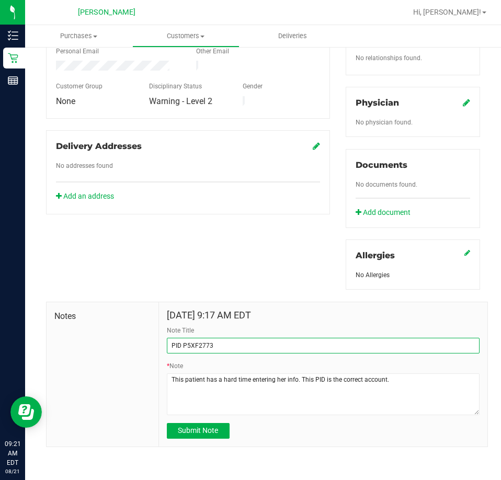
drag, startPoint x: 213, startPoint y: 345, endPoint x: 182, endPoint y: 348, distance: 31.5
click at [182, 348] on input "PID P5XF2773" at bounding box center [323, 346] width 313 height 16
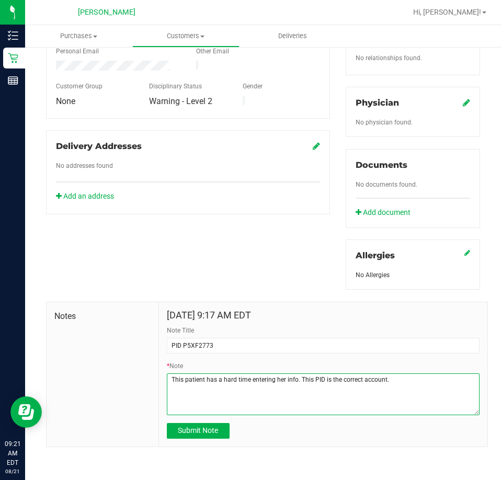
click at [388, 382] on textarea "* Note" at bounding box center [323, 394] width 313 height 42
drag, startPoint x: 392, startPoint y: 379, endPoint x: 161, endPoint y: 383, distance: 231.8
click at [161, 383] on div "[DATE] 9:17 AM EDT Note Title PID P5XF2773 * Note Submit Note" at bounding box center [323, 374] width 329 height 144
click at [400, 377] on textarea "* Note" at bounding box center [323, 394] width 313 height 42
drag, startPoint x: 425, startPoint y: 378, endPoint x: 421, endPoint y: 384, distance: 7.3
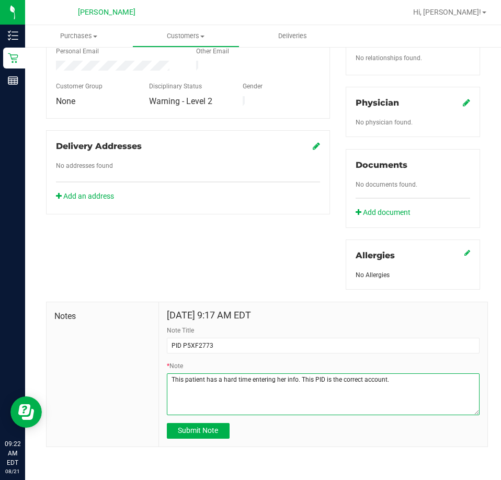
click at [424, 378] on textarea "* Note" at bounding box center [323, 394] width 313 height 42
click at [421, 384] on textarea "* Note" at bounding box center [323, 394] width 313 height 42
click at [427, 383] on textarea "* Note" at bounding box center [323, 394] width 313 height 42
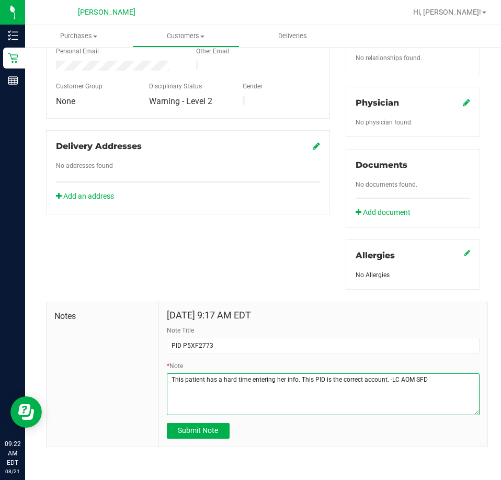
click at [457, 407] on textarea "* Note" at bounding box center [323, 394] width 313 height 42
click at [441, 386] on textarea "* Note" at bounding box center [323, 394] width 313 height 42
drag, startPoint x: 415, startPoint y: 378, endPoint x: 139, endPoint y: 384, distance: 276.8
click at [139, 384] on div "Notes [DATE] 9:17 AM EDT Note Title PID P5XF2773 * Note Submit Note" at bounding box center [267, 374] width 442 height 145
type textarea "This patient has a hard time entering her info. This PID is the correct account…"
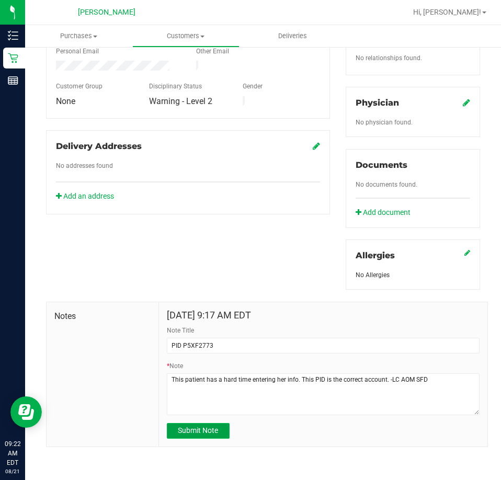
click at [196, 423] on button "Submit Note" at bounding box center [198, 431] width 63 height 16
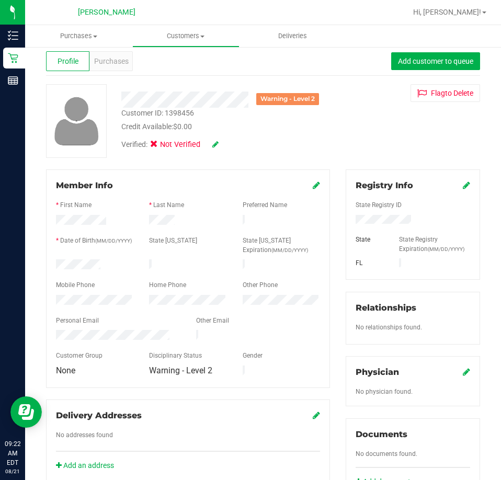
scroll to position [0, 0]
